Goal: Information Seeking & Learning: Learn about a topic

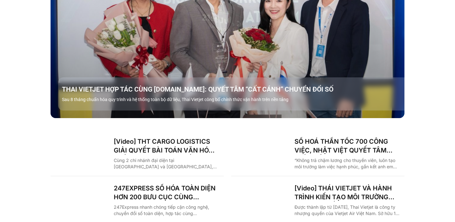
scroll to position [812, 0]
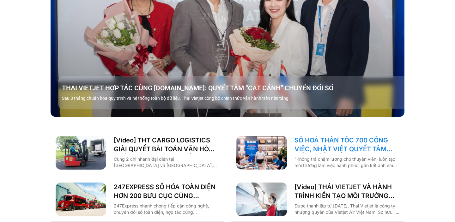
click at [324, 136] on link "SỐ HOÁ THẦN TỐC 700 CÔNG VIỆC, NHẬT VIỆT QUYẾT TÂM “GẮN KẾT TÀU – BỜ”" at bounding box center [346, 145] width 105 height 18
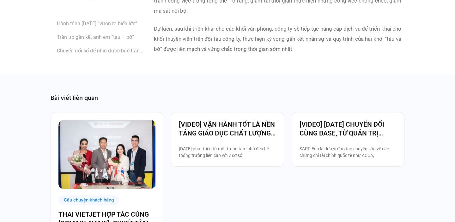
scroll to position [1769, 0]
click at [110, 174] on img at bounding box center [106, 154] width 97 height 69
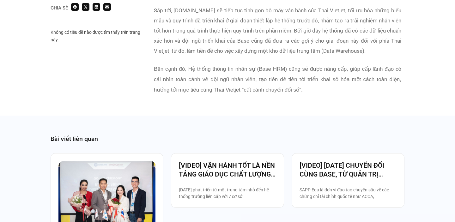
scroll to position [1331, 0]
